Goal: Task Accomplishment & Management: Use online tool/utility

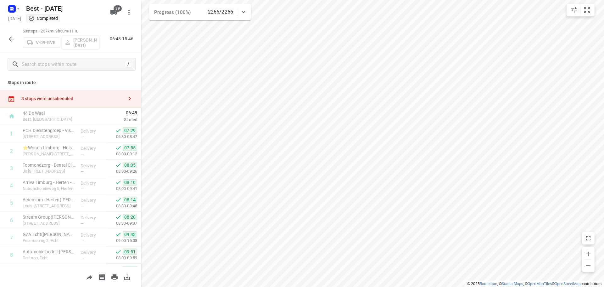
scroll to position [966, 0]
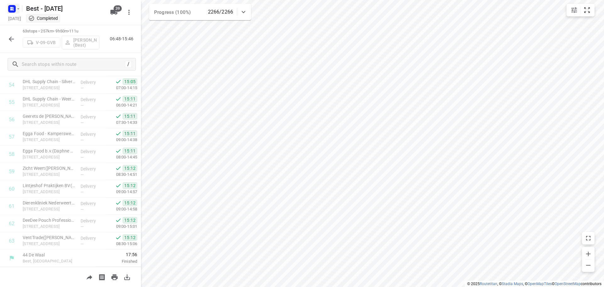
click at [18, 5] on button "button" at bounding box center [13, 9] width 13 height 10
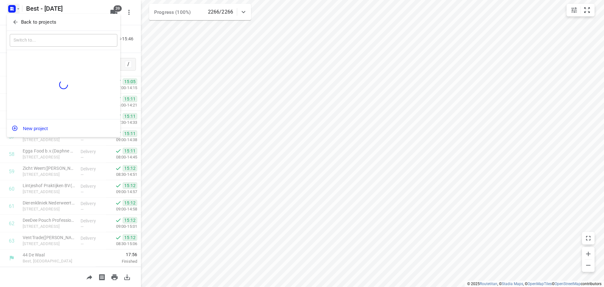
click at [15, 23] on icon "button" at bounding box center [15, 22] width 6 height 6
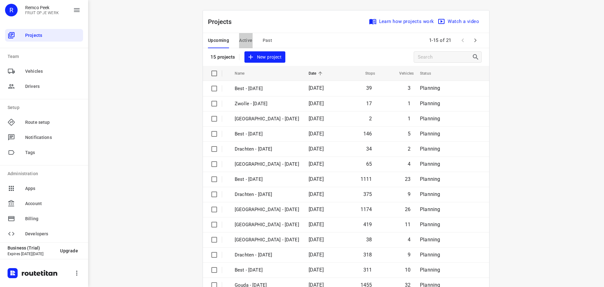
click at [246, 39] on span "Active" at bounding box center [245, 40] width 13 height 8
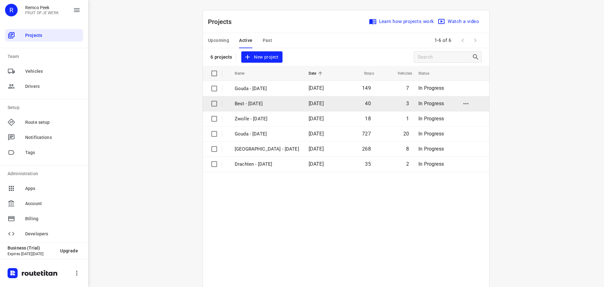
click at [259, 108] on td "Best - [DATE]" at bounding box center [265, 103] width 75 height 15
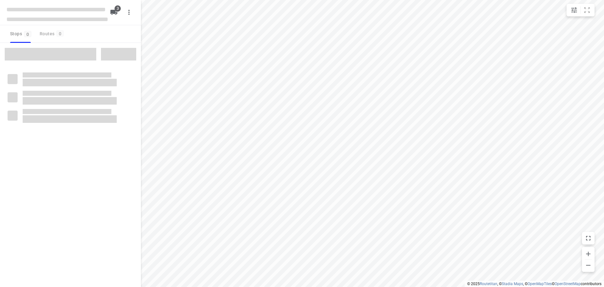
checkbox input "true"
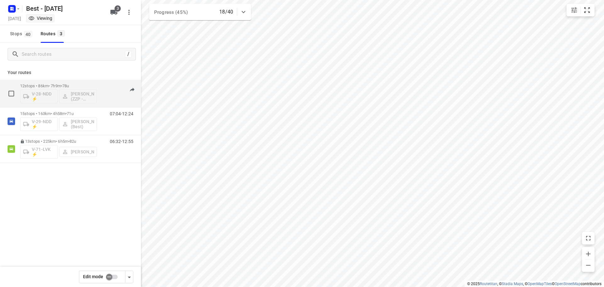
click at [81, 85] on p "12 stops • 86km • 7h9m • 78u" at bounding box center [58, 85] width 77 height 5
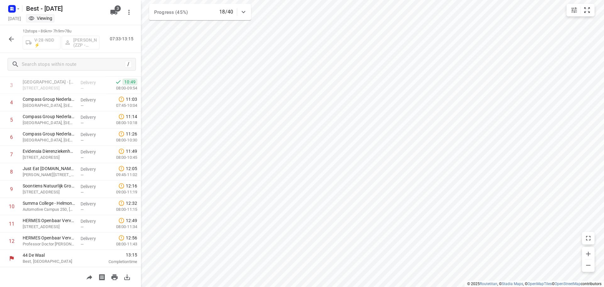
scroll to position [65, 0]
click at [8, 36] on icon "button" at bounding box center [12, 39] width 8 height 8
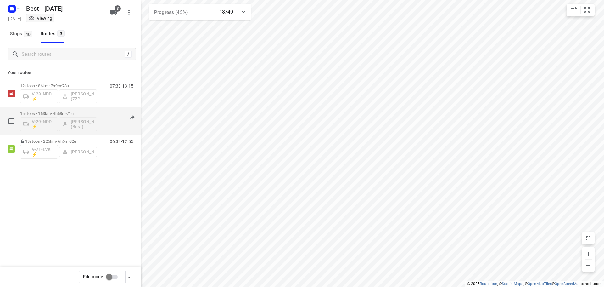
click at [71, 111] on div "15 stops • 163km • 4h58m • 71u V-29-NDD ⚡ [PERSON_NAME] (Best)" at bounding box center [58, 121] width 77 height 26
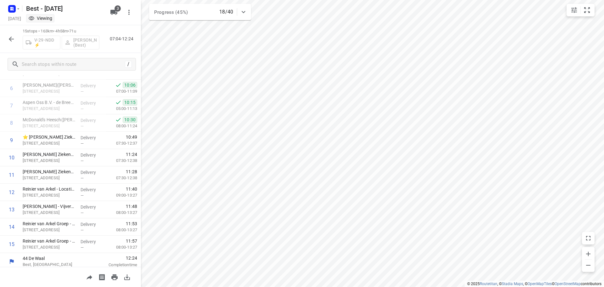
scroll to position [117, 0]
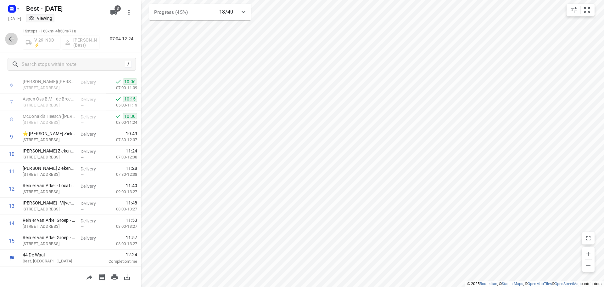
click at [9, 40] on icon "button" at bounding box center [12, 39] width 8 height 8
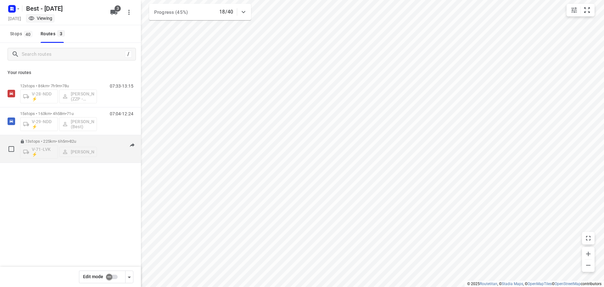
click at [91, 138] on div "13 stops • 225km • 6h5m • 82u V-71-LVK ⚡ [PERSON_NAME]" at bounding box center [58, 149] width 77 height 26
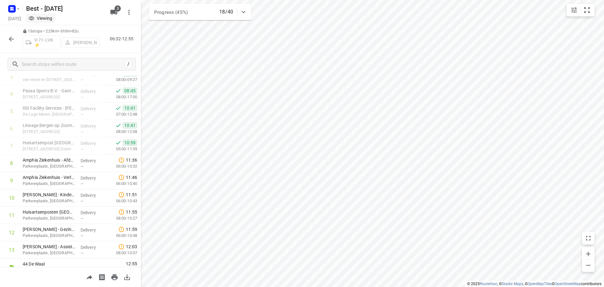
scroll to position [83, 0]
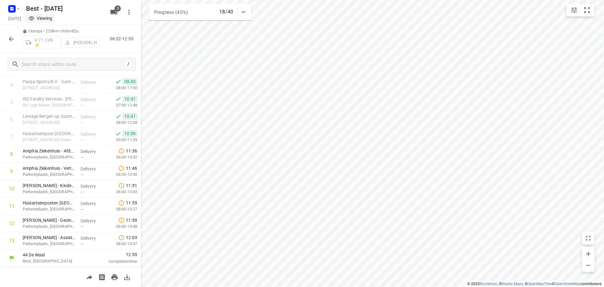
click at [5, 47] on div "13 stops • 225km • 6h5m • 82u V-71-LVK ⚡ [PERSON_NAME] 06:32-12:55" at bounding box center [70, 39] width 141 height 28
click at [14, 38] on icon "button" at bounding box center [12, 39] width 8 height 8
